Goal: Transaction & Acquisition: Book appointment/travel/reservation

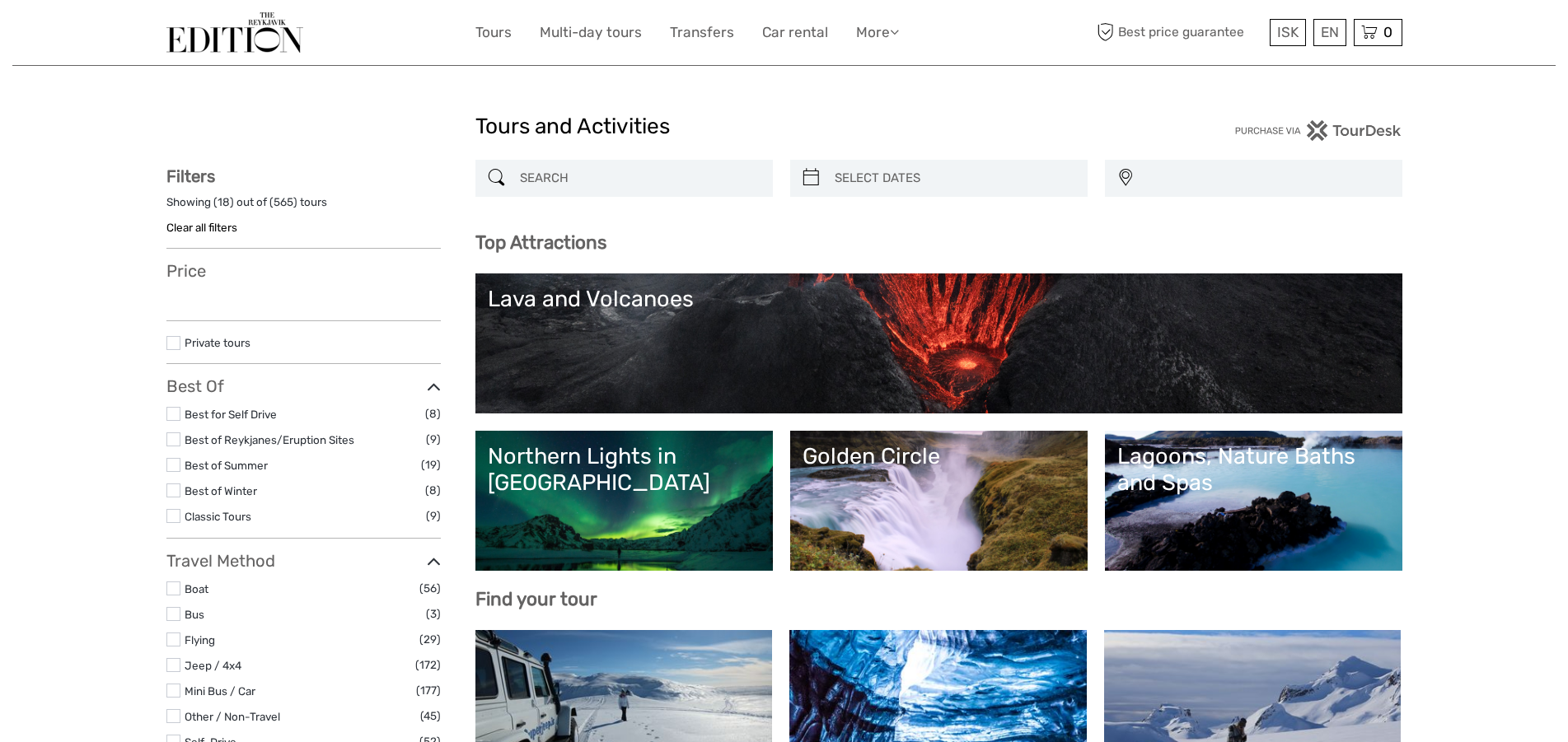
select select
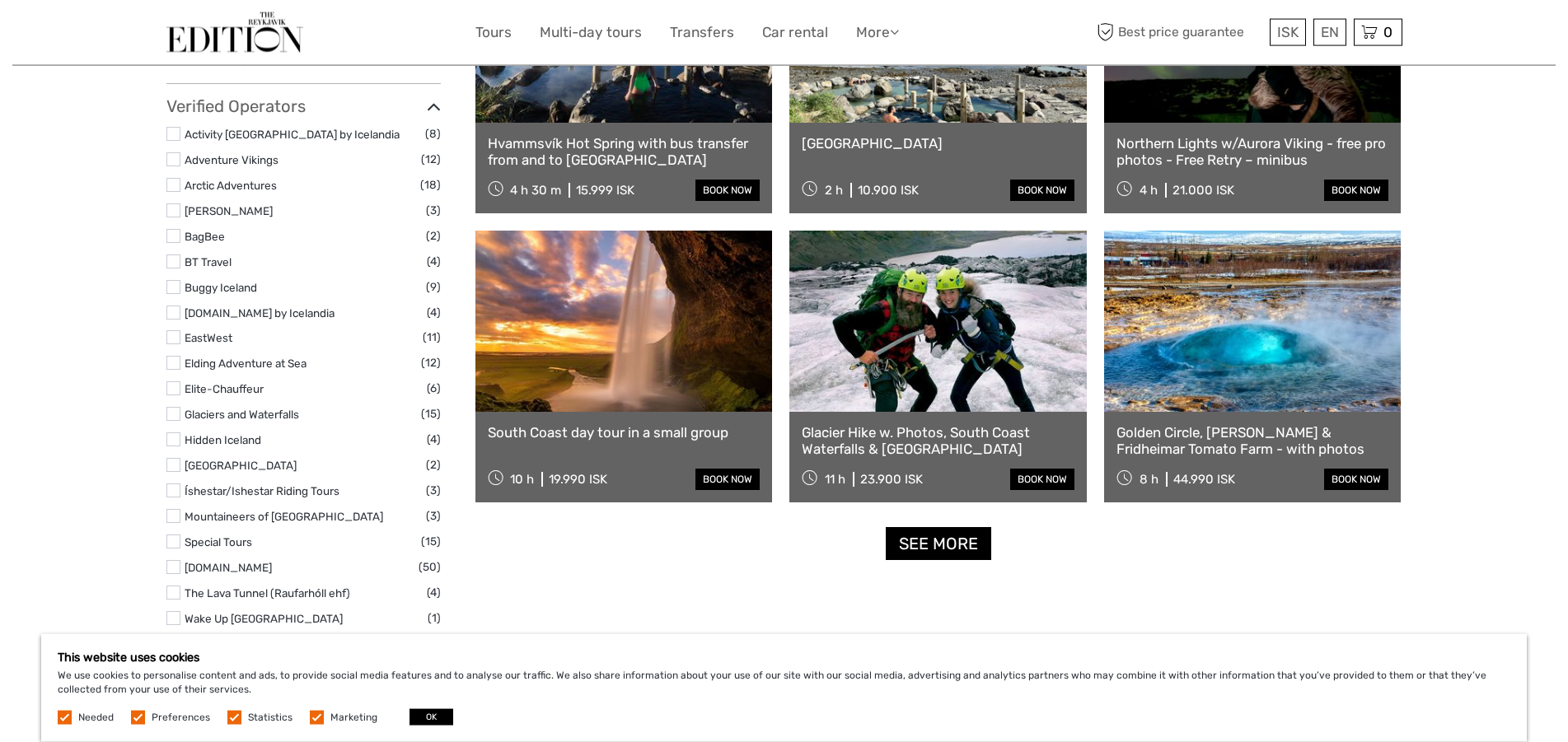
scroll to position [1845, 0]
click at [959, 552] on link "See more" at bounding box center [939, 543] width 106 height 34
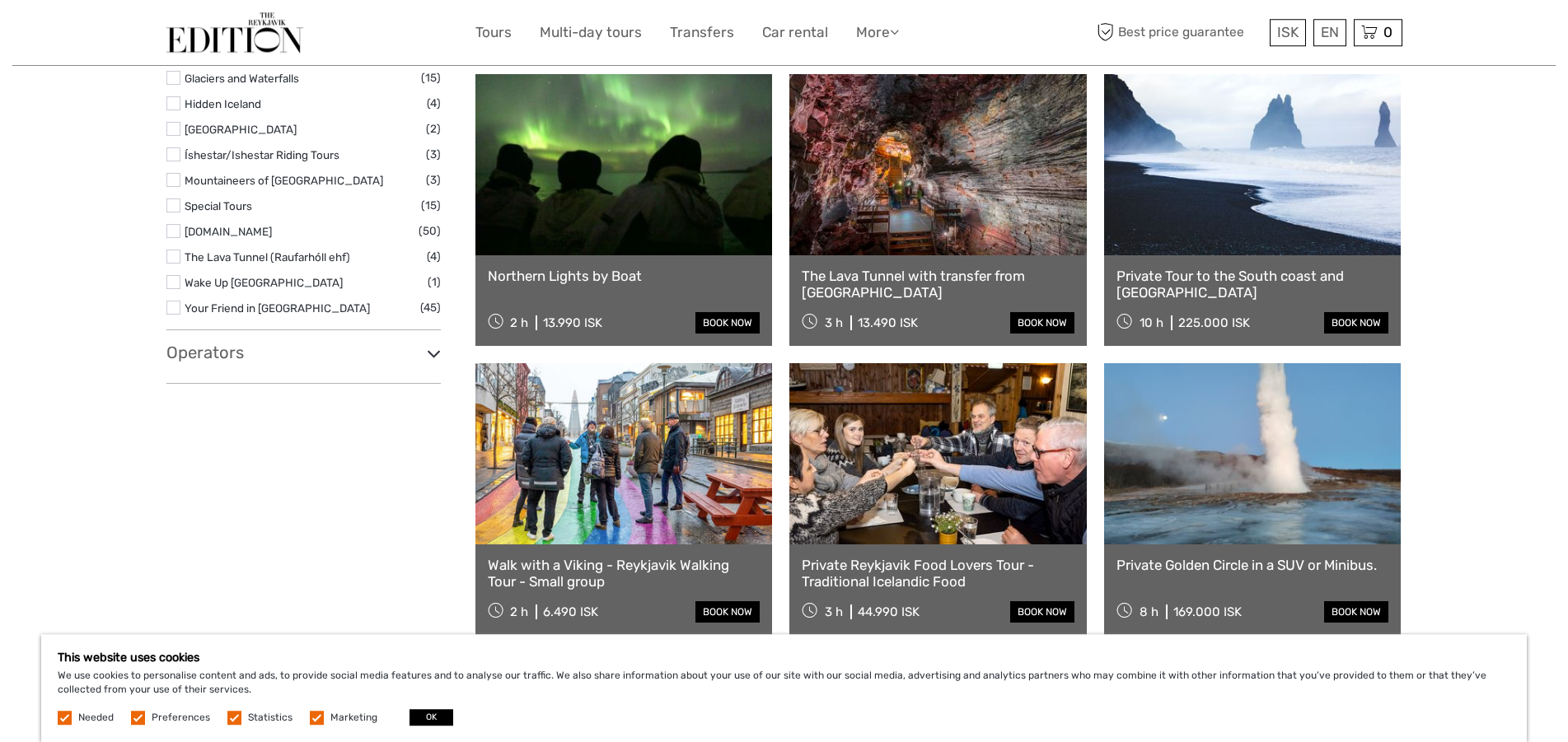
scroll to position [2181, 0]
click at [434, 716] on button "OK" at bounding box center [431, 717] width 44 height 17
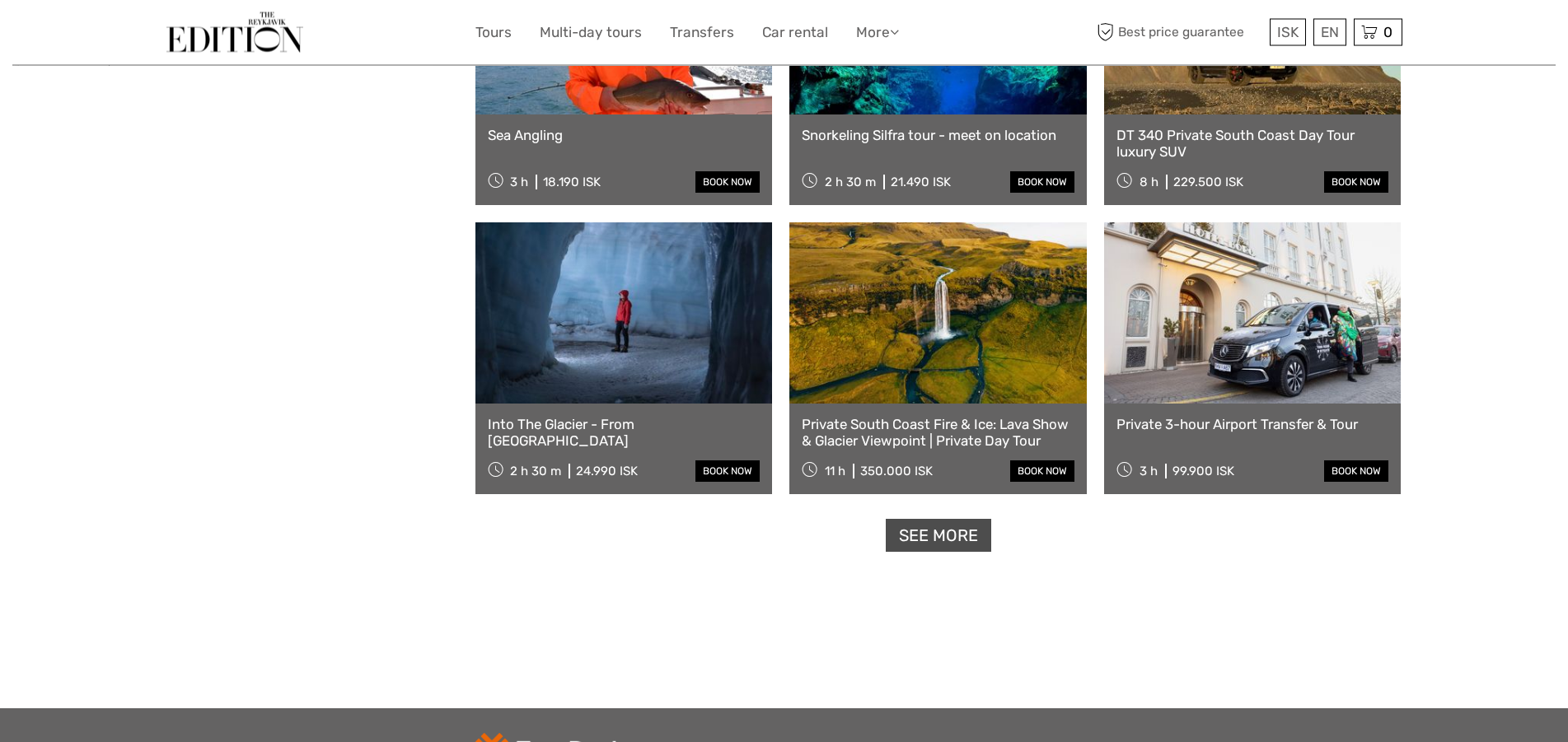
scroll to position [3190, 0]
click at [909, 538] on link "See more" at bounding box center [939, 535] width 106 height 34
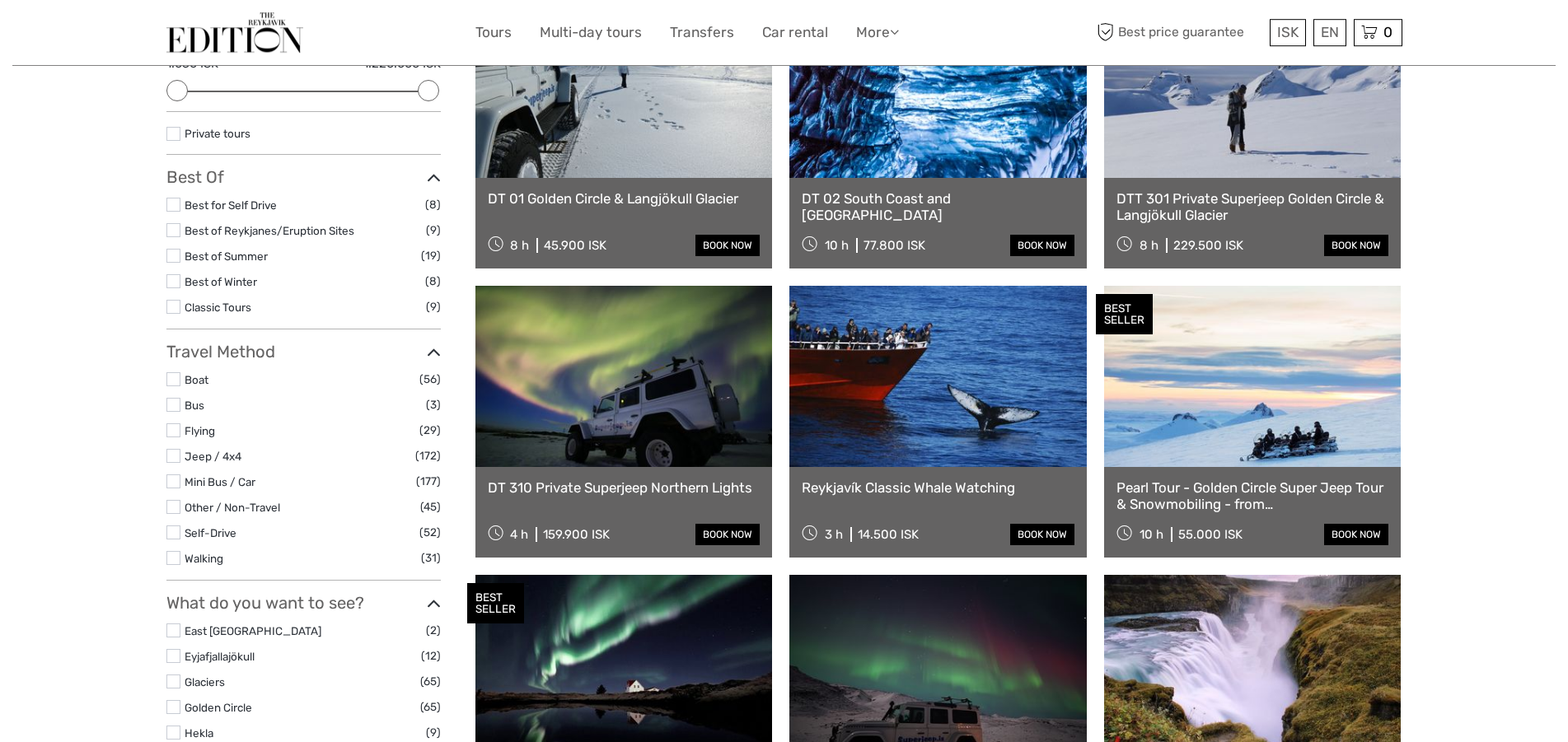
scroll to position [0, 0]
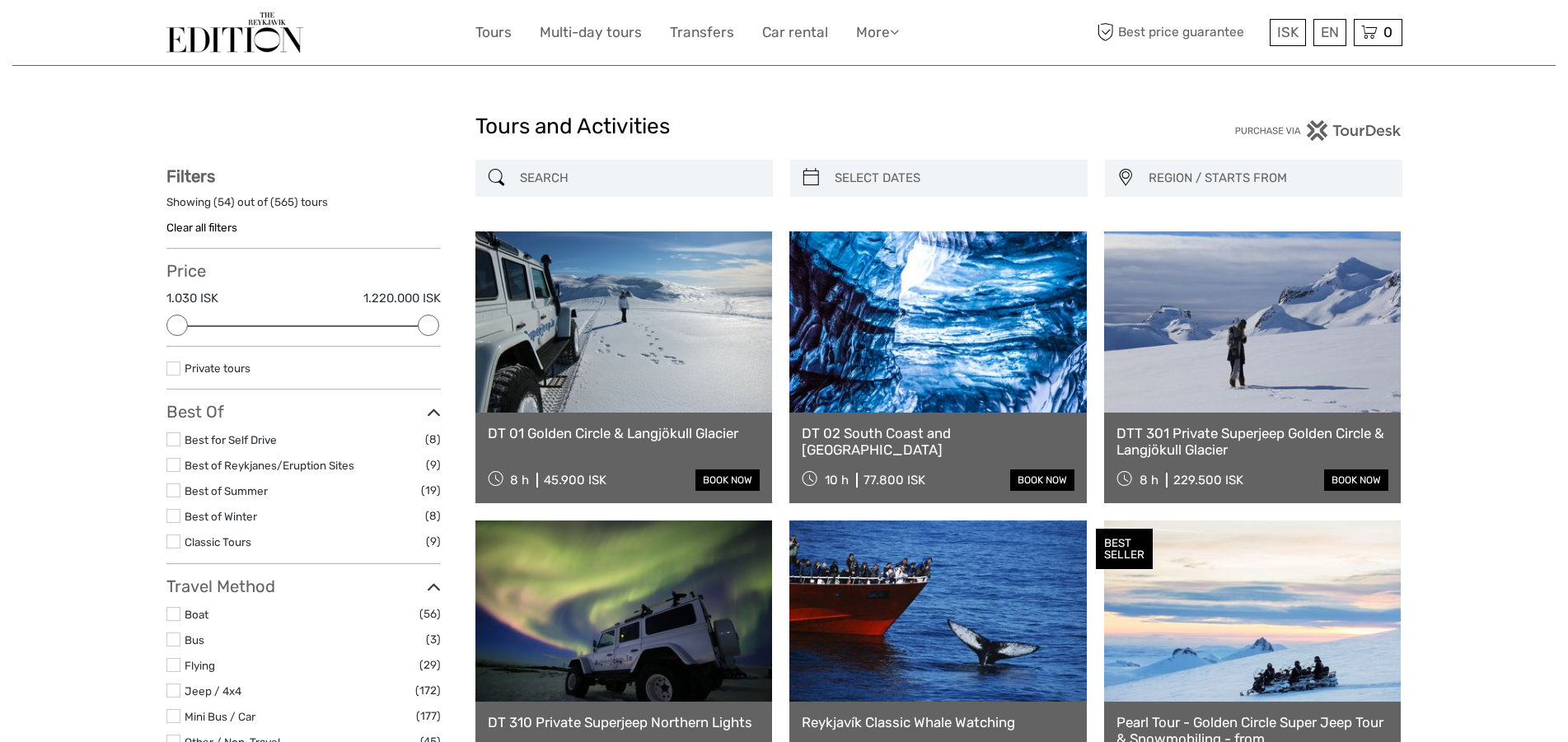
click at [651, 165] on input "search" at bounding box center [638, 179] width 251 height 29
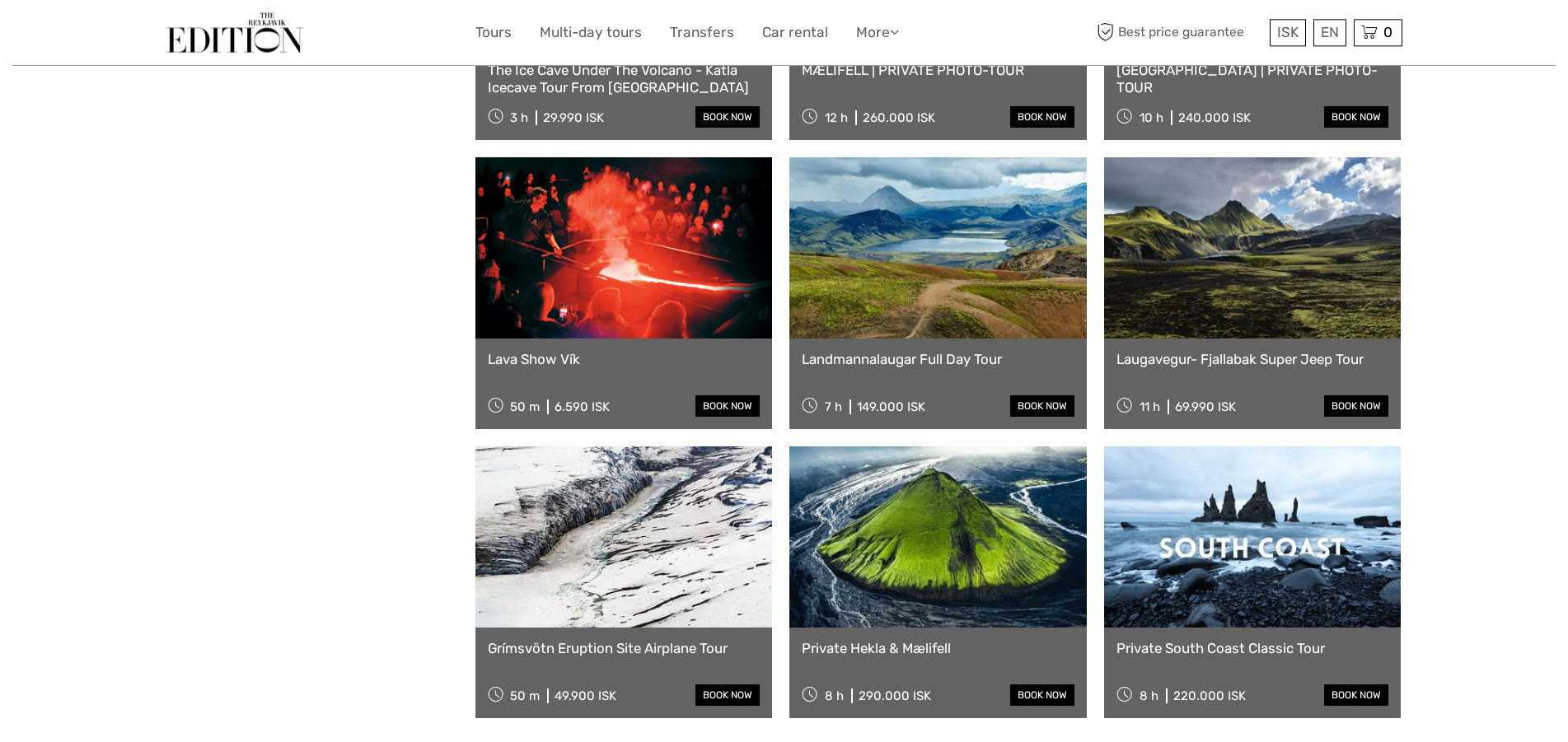
scroll to position [1266, 0]
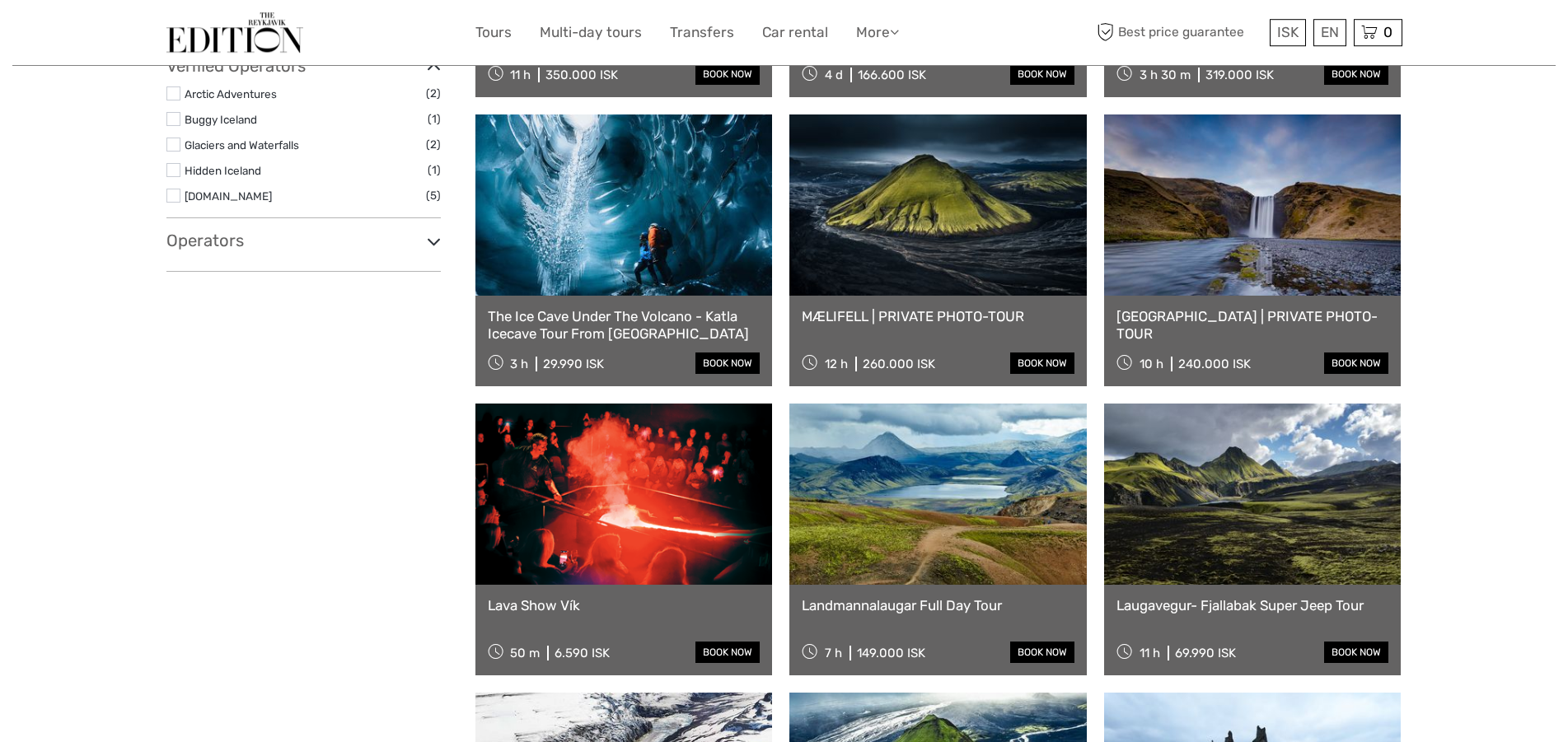
type input "KATLA"
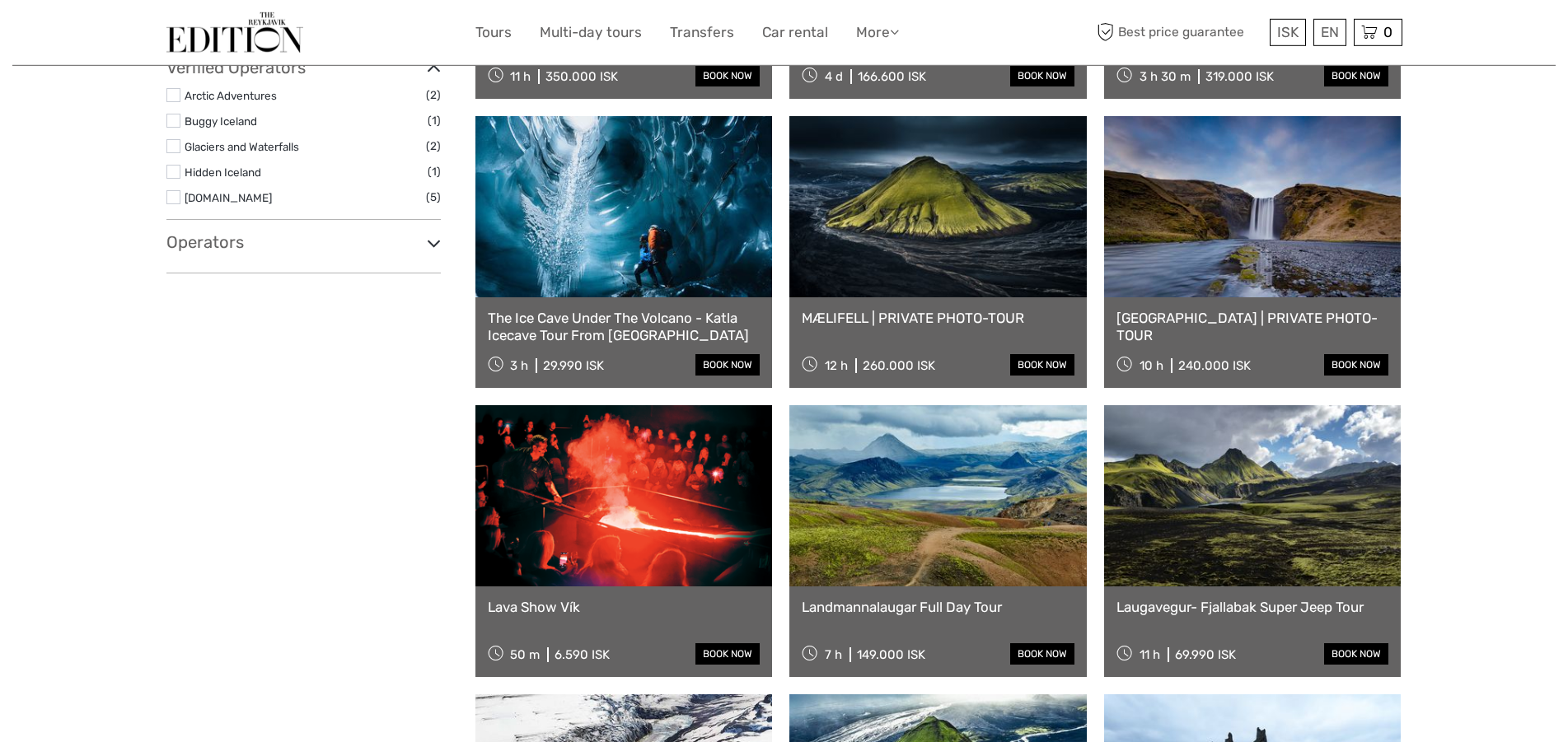
click at [581, 325] on link "The Ice Cave Under The Volcano - Katla Icecave Tour From [GEOGRAPHIC_DATA]" at bounding box center [623, 326] width 273 height 34
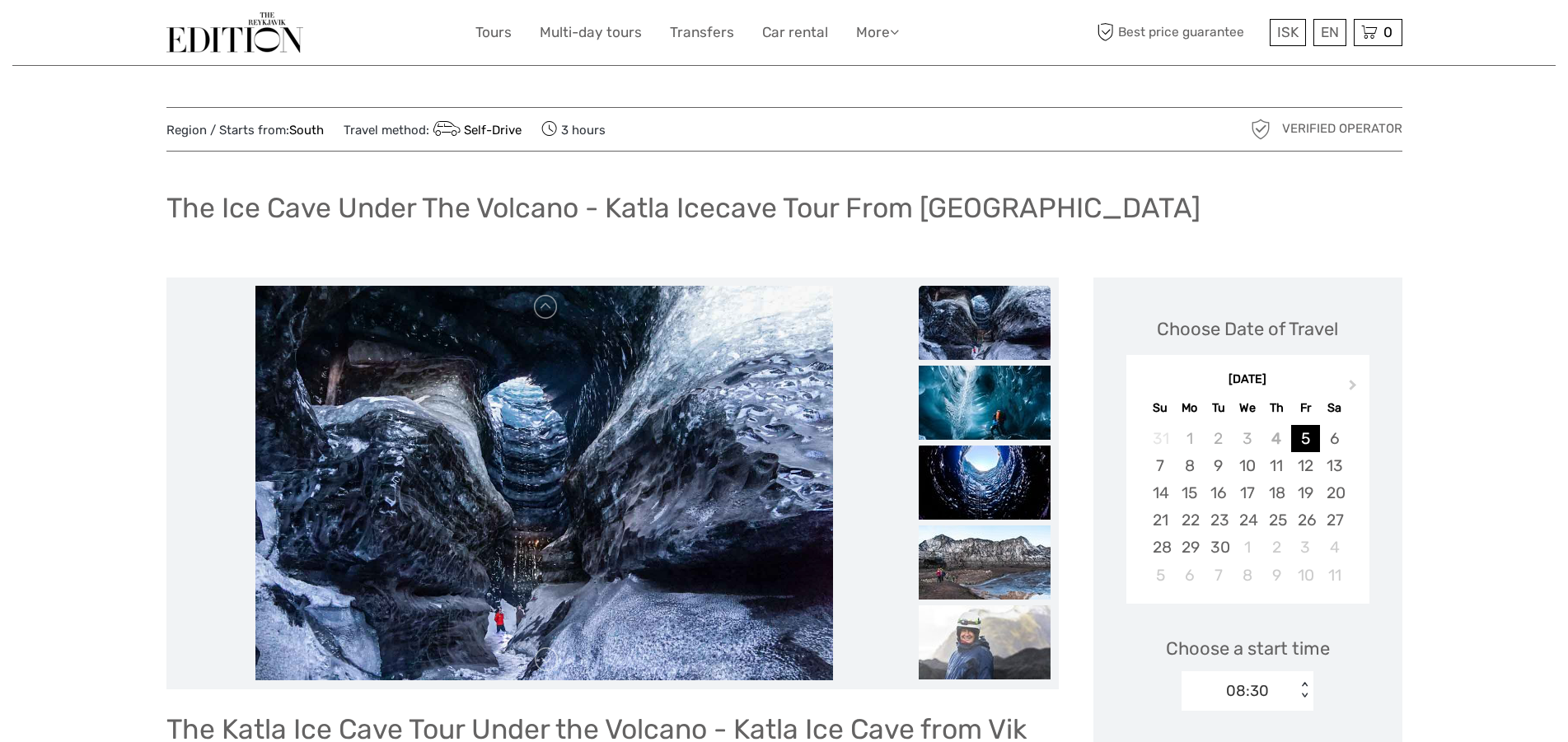
click at [998, 341] on img at bounding box center [984, 323] width 132 height 74
click at [1002, 403] on img at bounding box center [984, 402] width 132 height 74
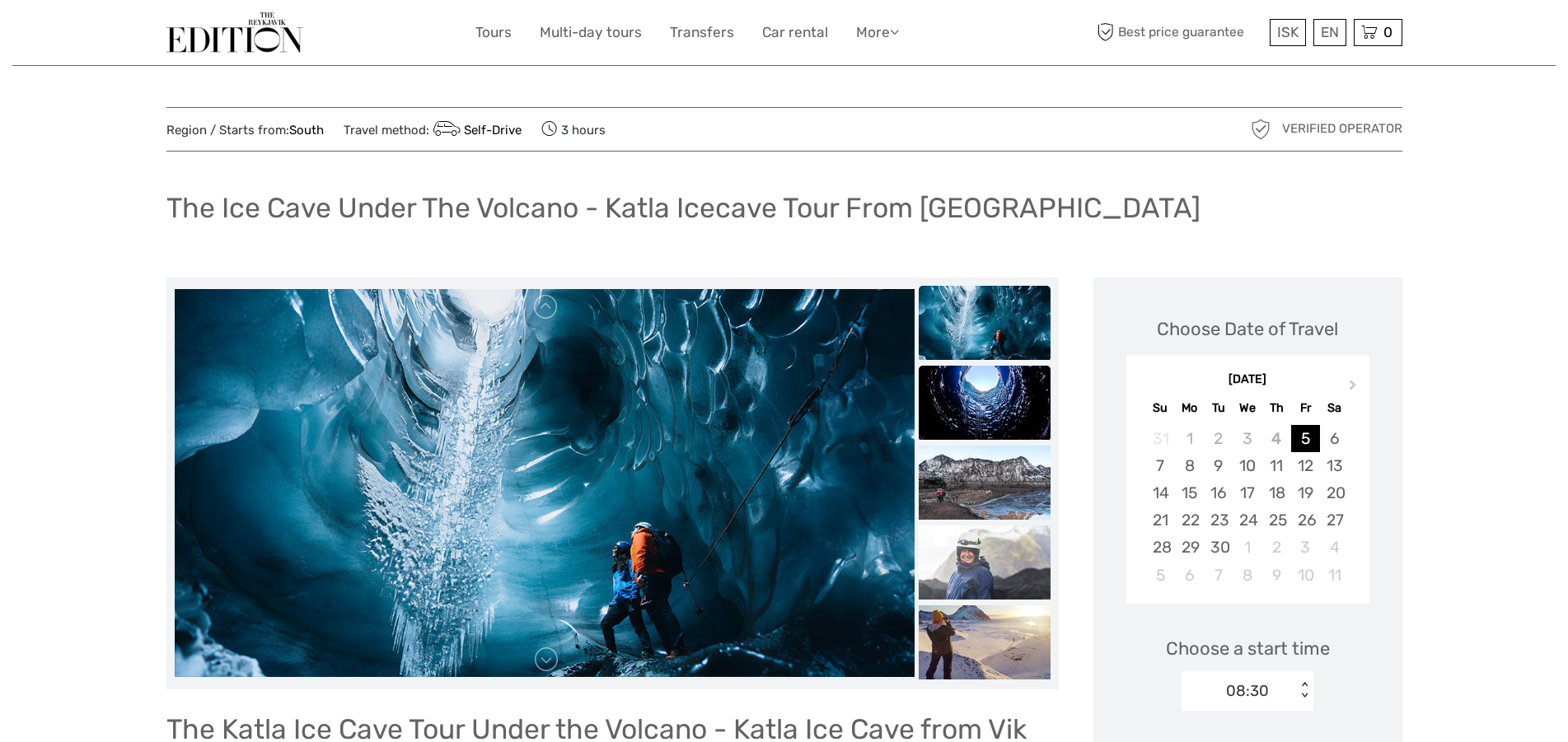
click at [998, 433] on img at bounding box center [984, 402] width 132 height 74
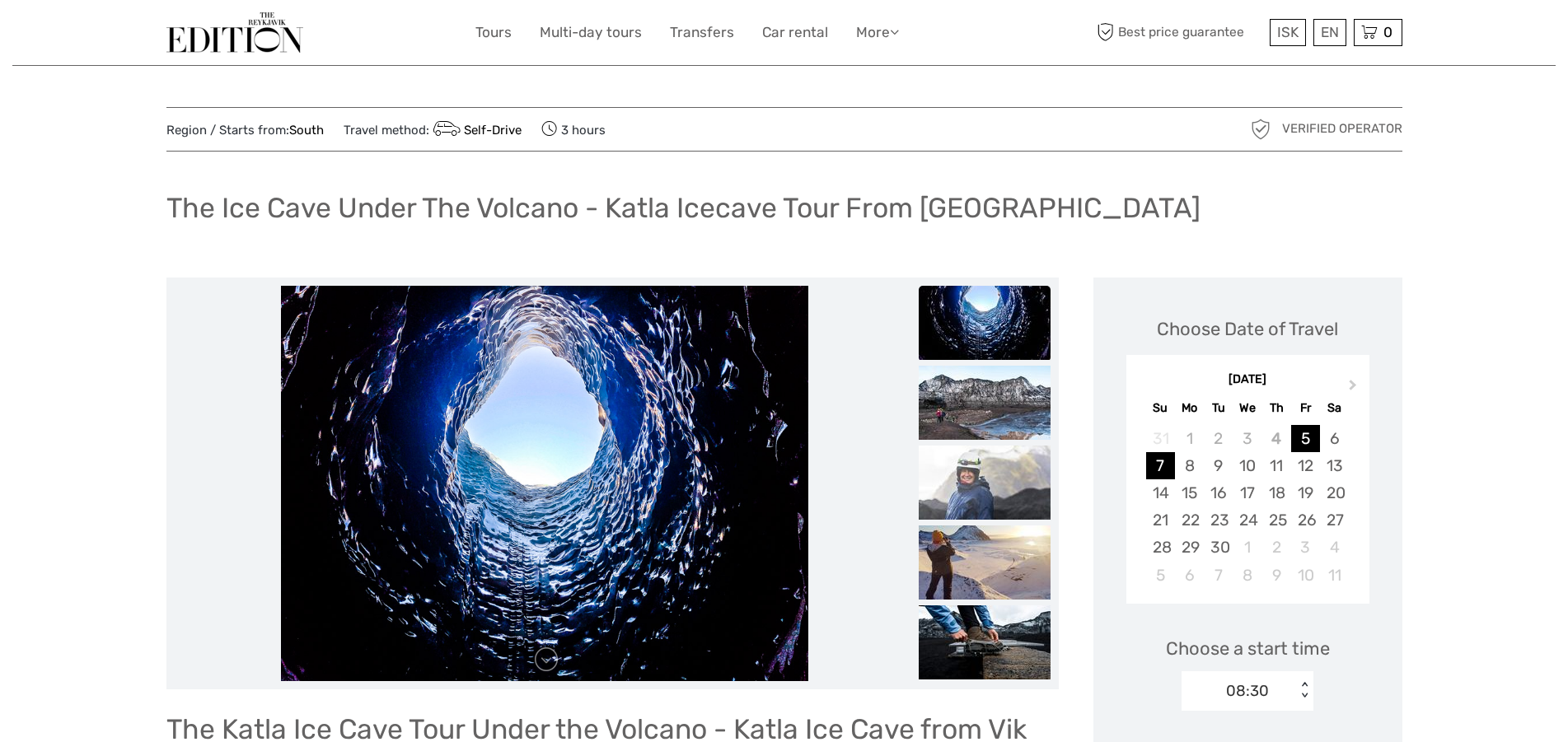
click at [1171, 464] on div "7" at bounding box center [1161, 466] width 29 height 27
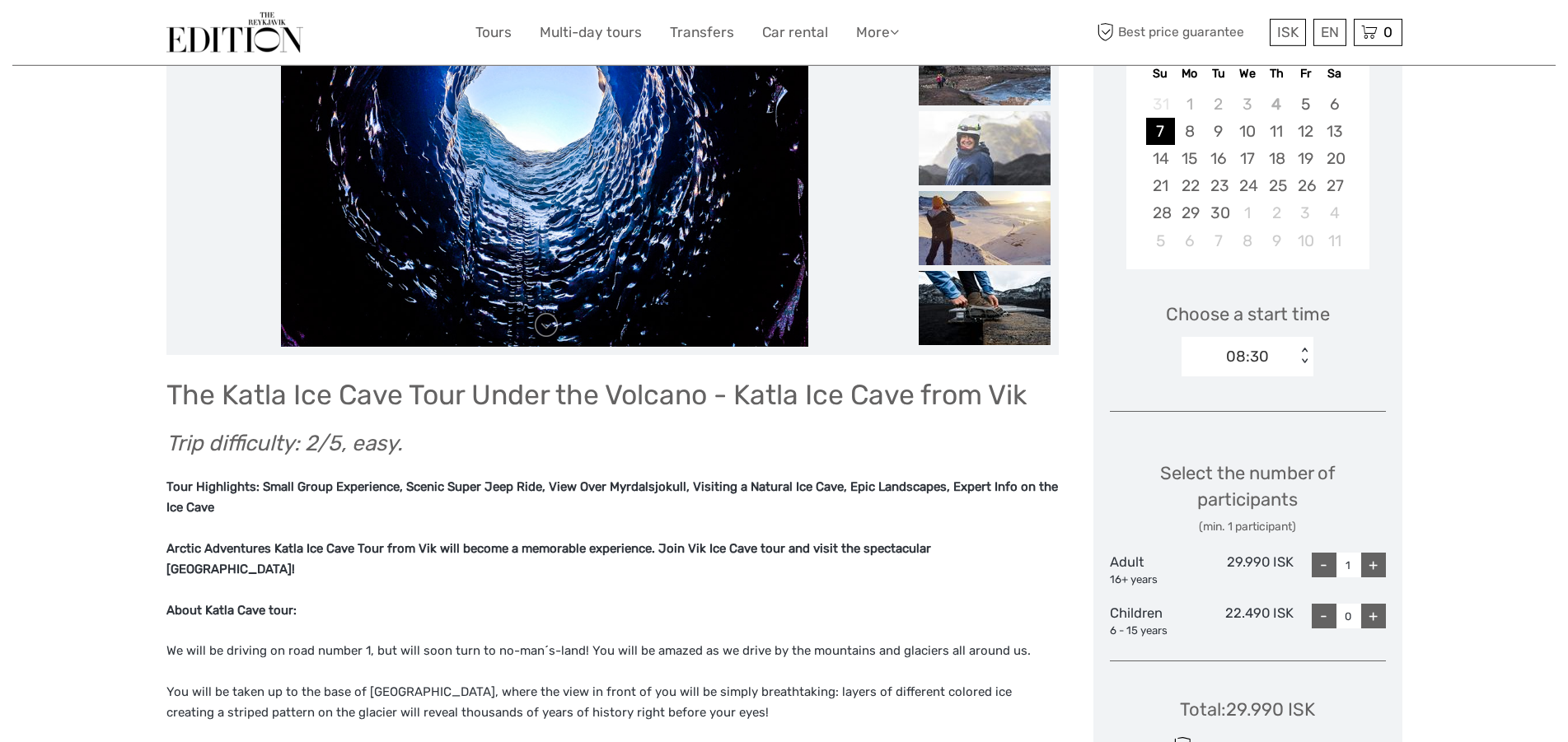
scroll to position [335, 0]
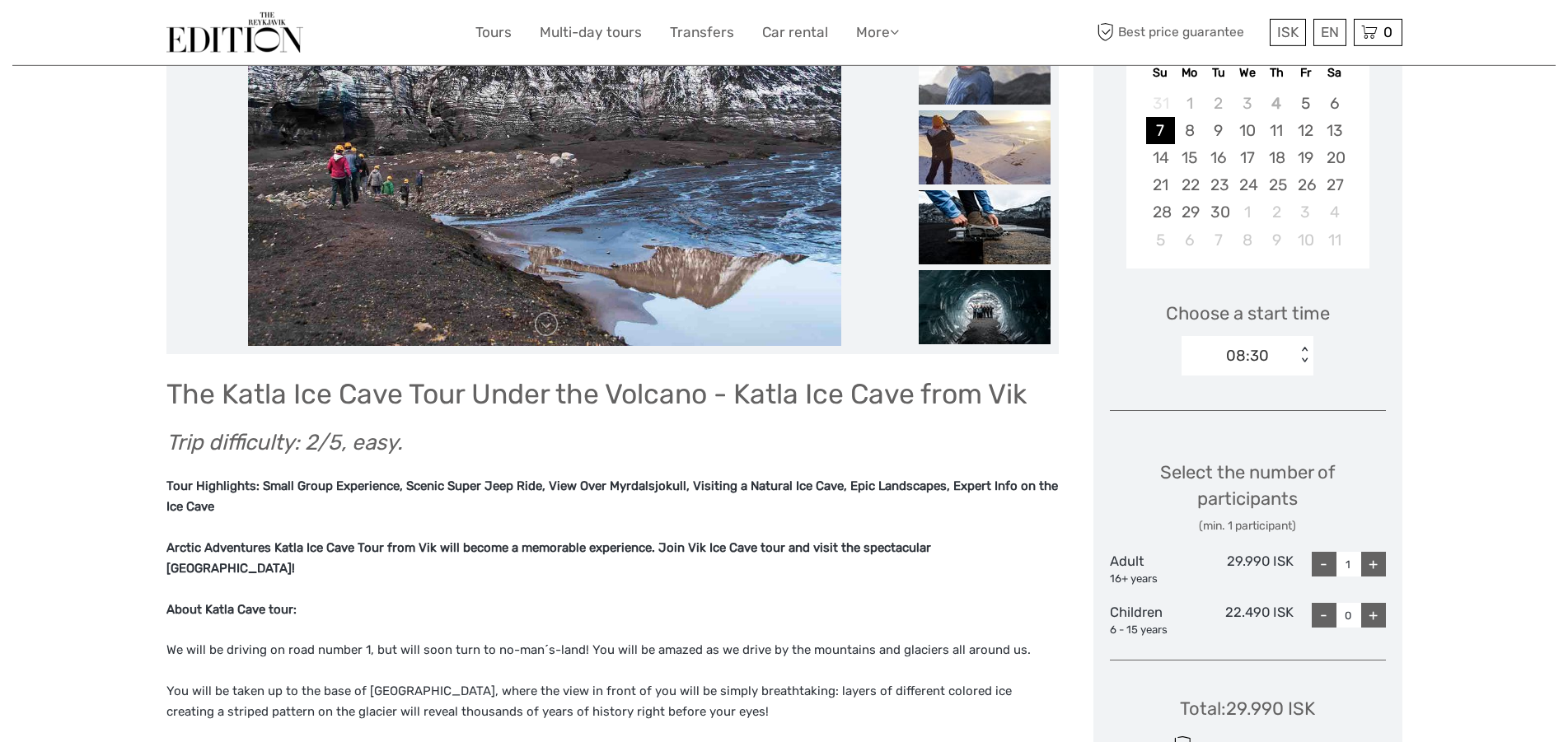
click at [1307, 347] on div "< >" at bounding box center [1304, 355] width 14 height 18
click at [1230, 431] on div "10:00" at bounding box center [1248, 433] width 115 height 28
click at [1382, 564] on div "+" at bounding box center [1373, 563] width 24 height 24
type input "2"
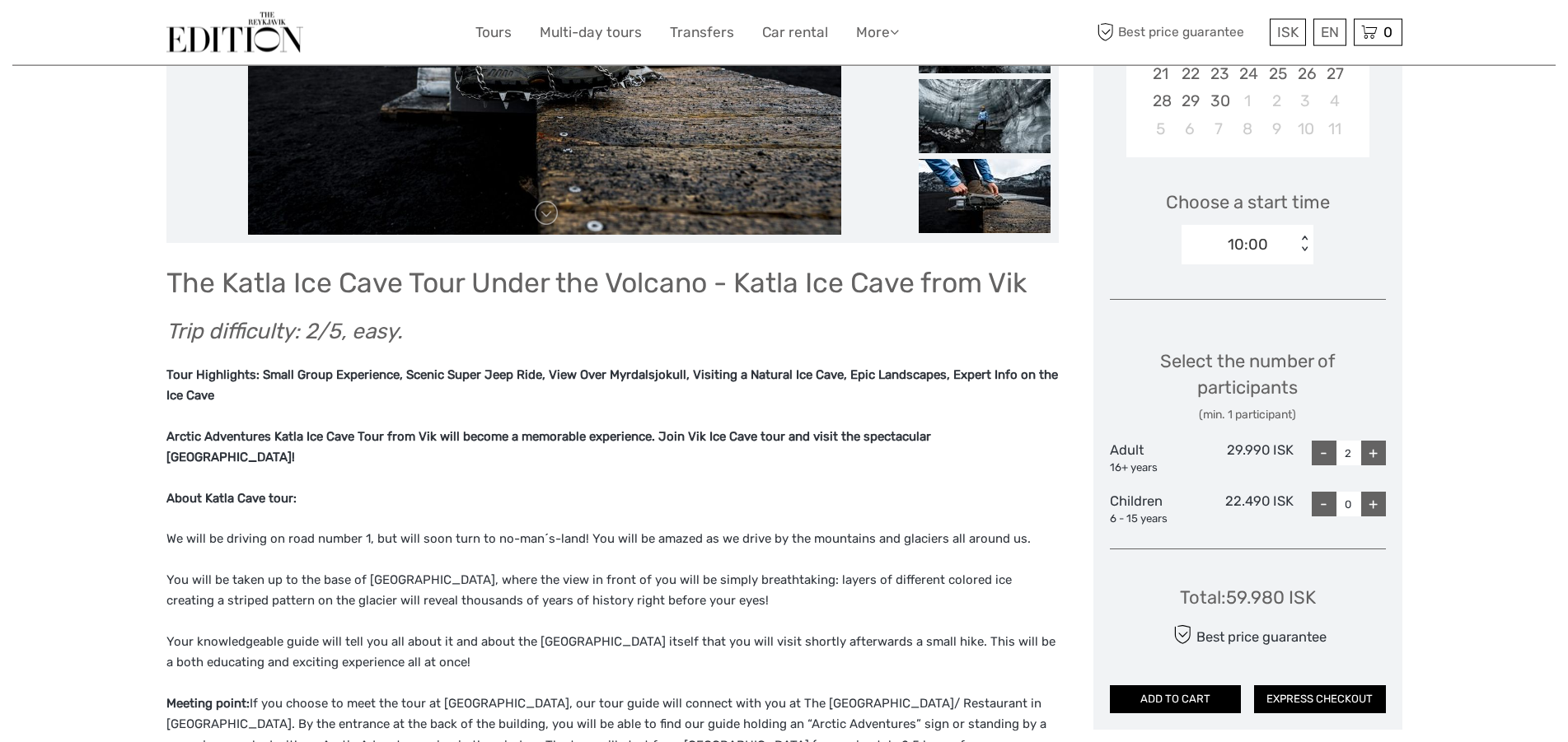
scroll to position [445, 0]
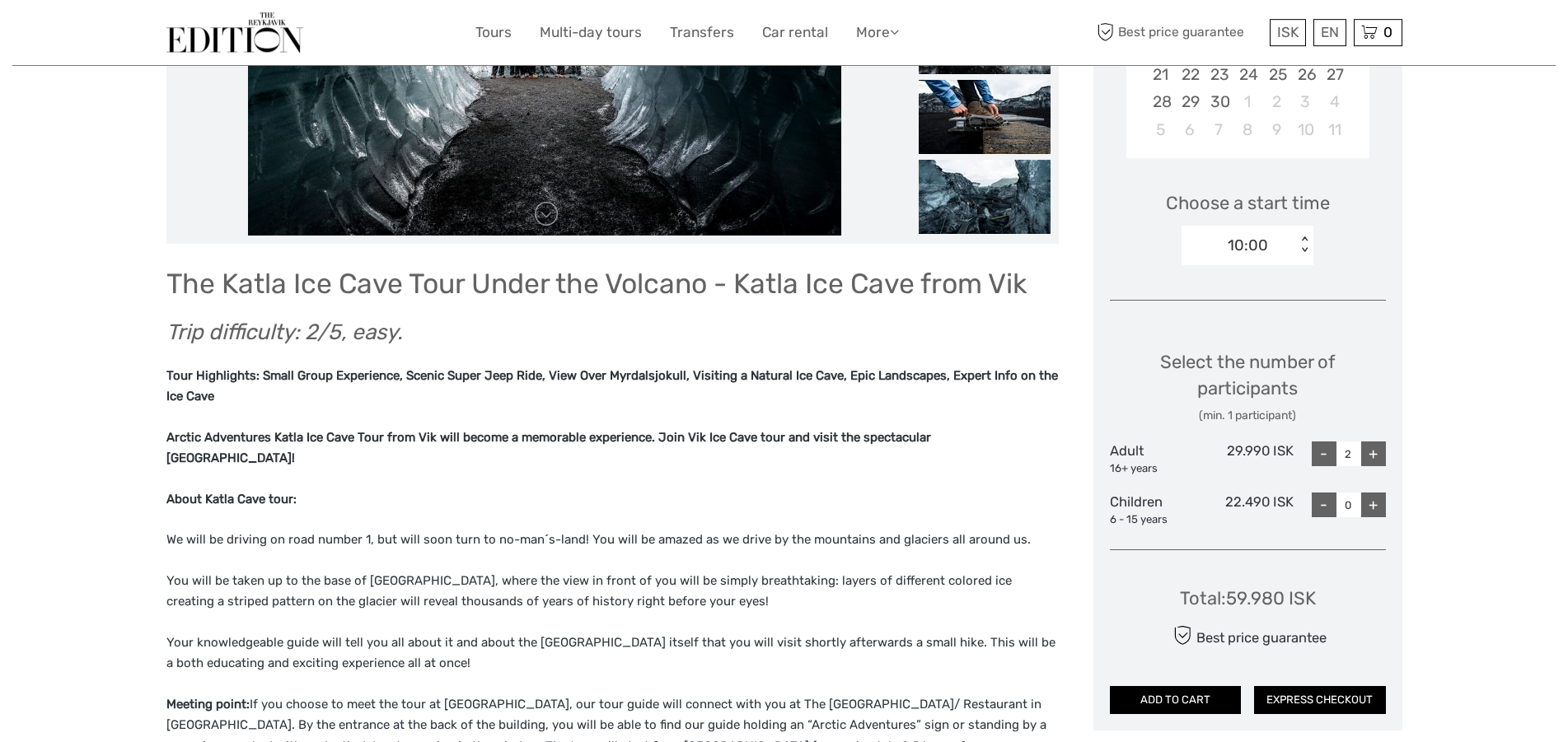
click at [1182, 640] on icon at bounding box center [1183, 636] width 18 height 29
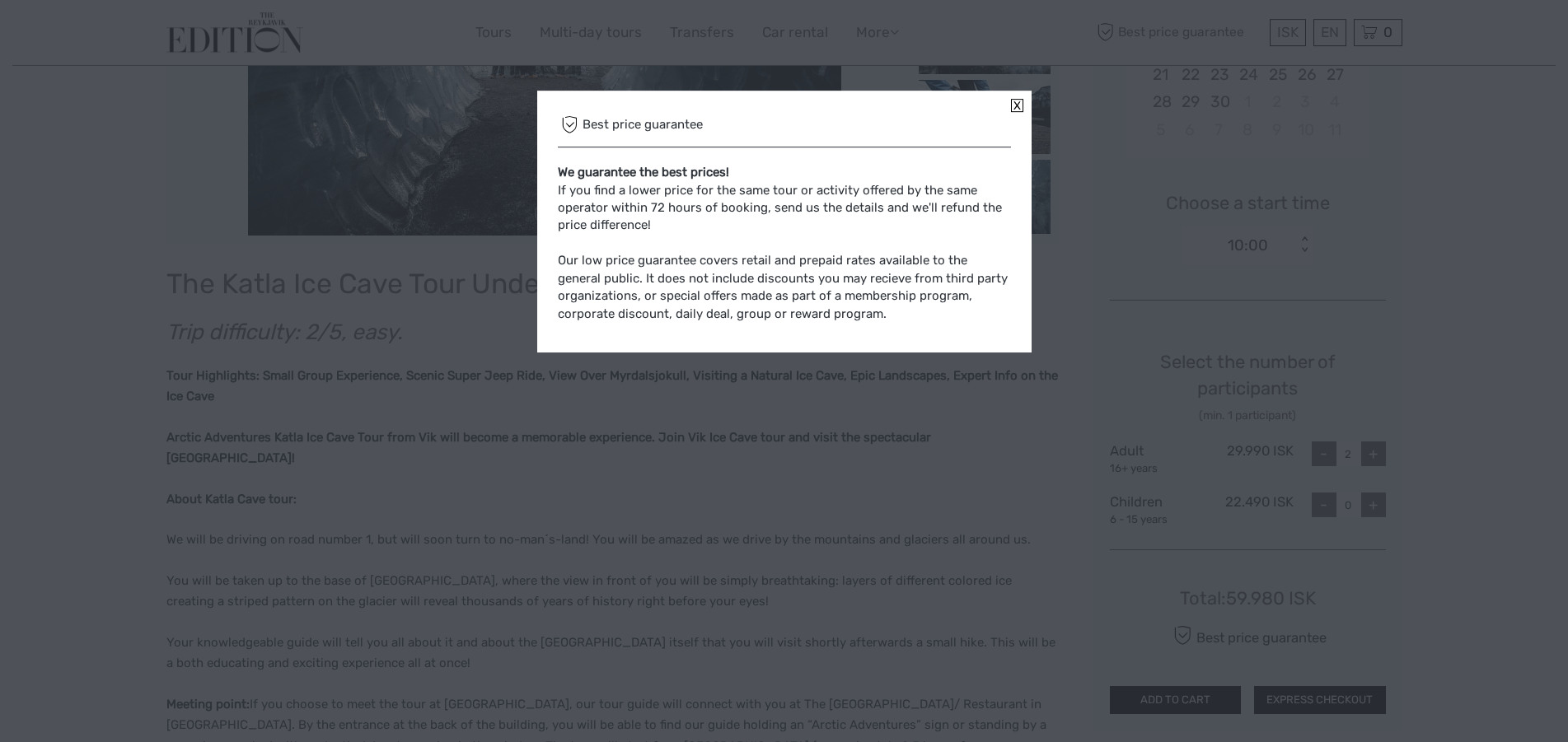
click at [1014, 103] on link at bounding box center [1017, 104] width 13 height 13
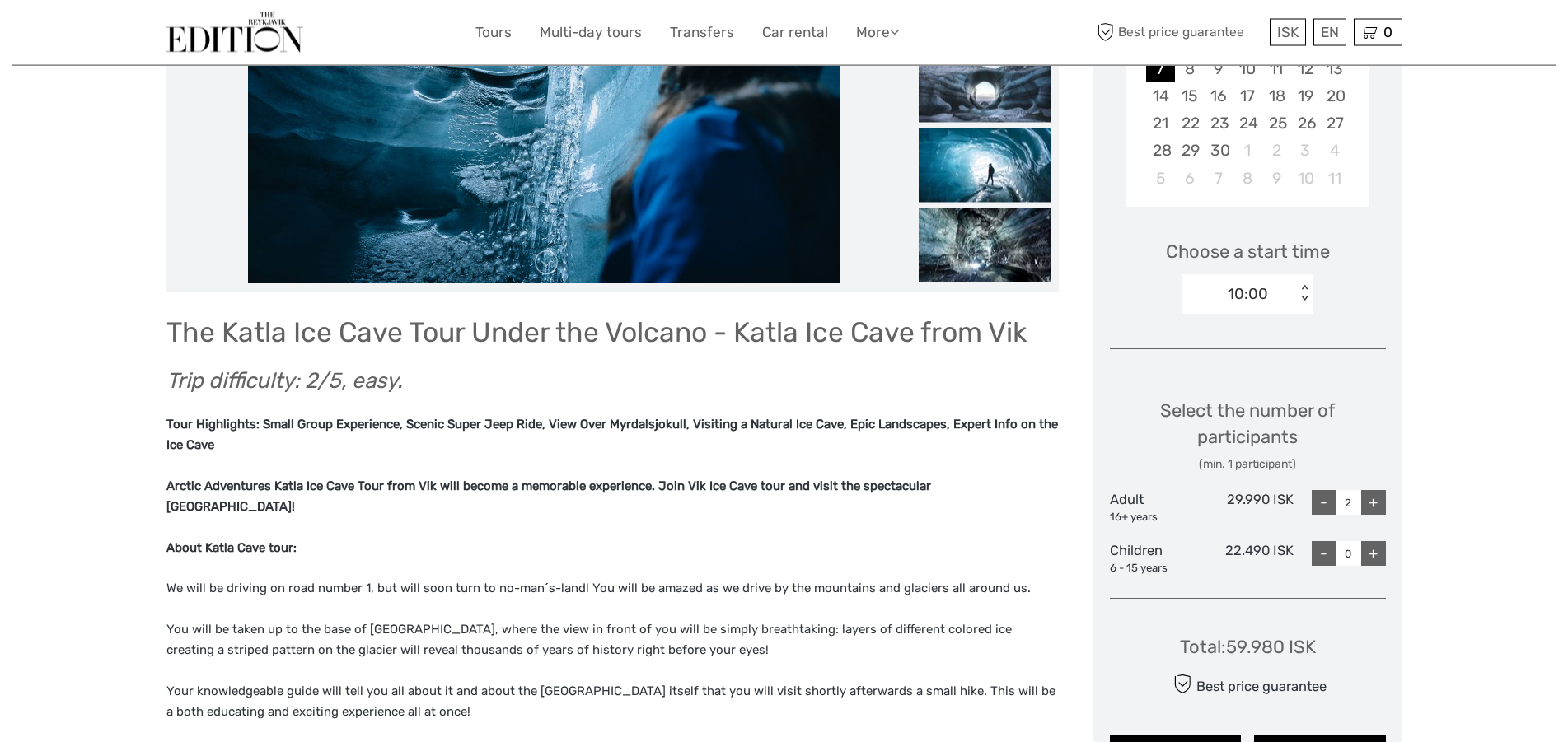
scroll to position [0, 0]
